Goal: Task Accomplishment & Management: Use online tool/utility

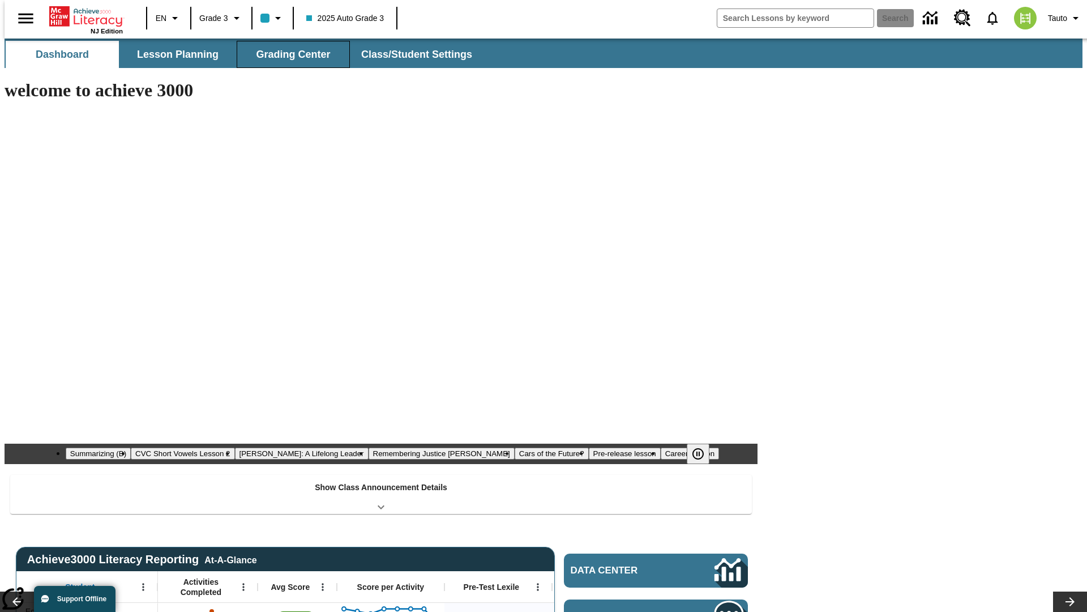
click at [289, 54] on span "Grading Center" at bounding box center [293, 54] width 74 height 13
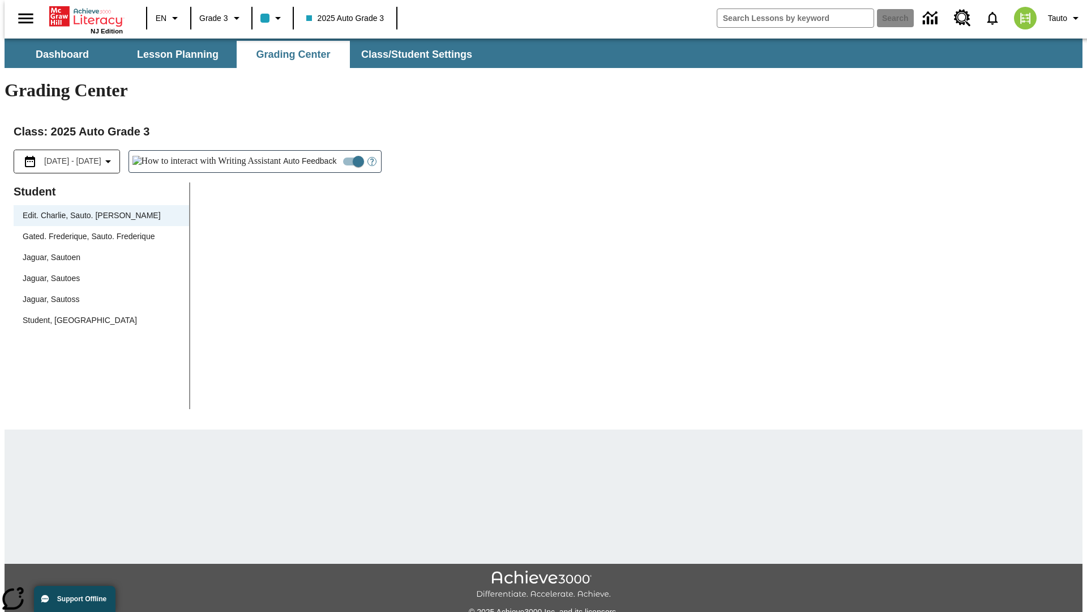
click at [97, 251] on div "Jaguar, Sautoen" at bounding box center [101, 257] width 157 height 12
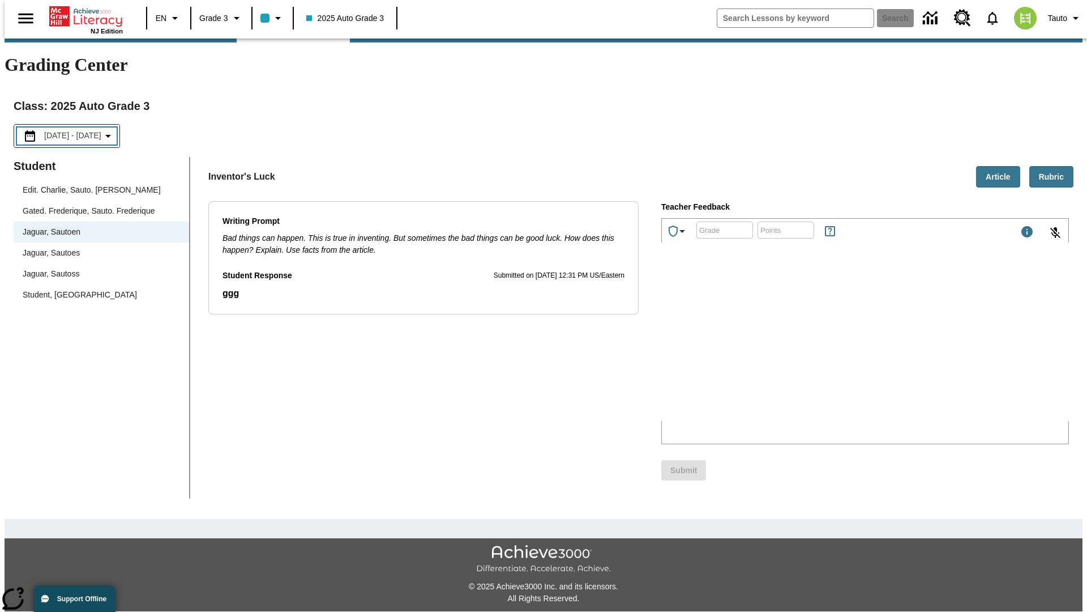
click at [827, 348] on p "Type your response here." at bounding box center [747, 347] width 161 height 10
